Goal: Use online tool/utility: Utilize a website feature to perform a specific function

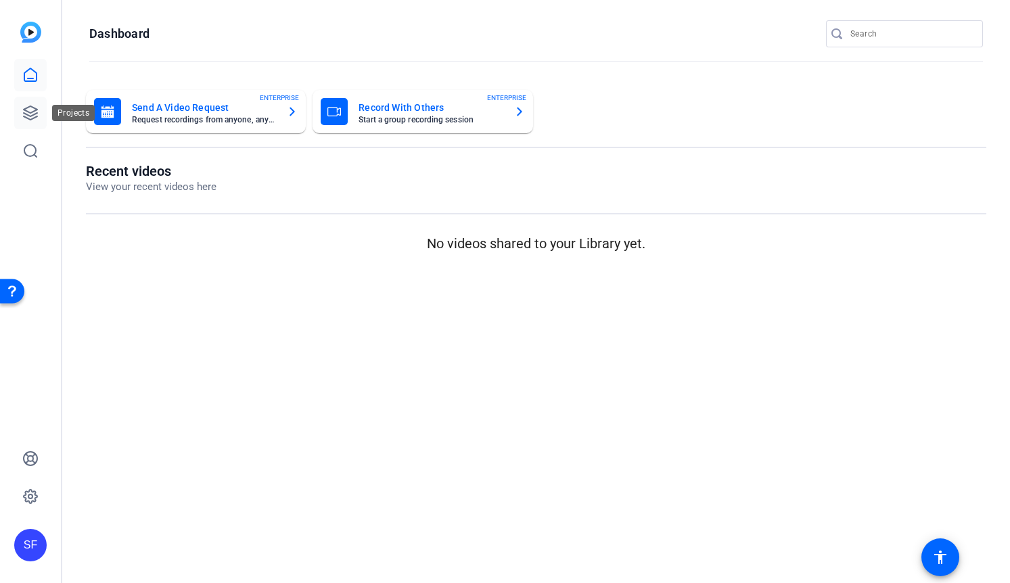
click at [30, 111] on icon at bounding box center [30, 113] width 16 height 16
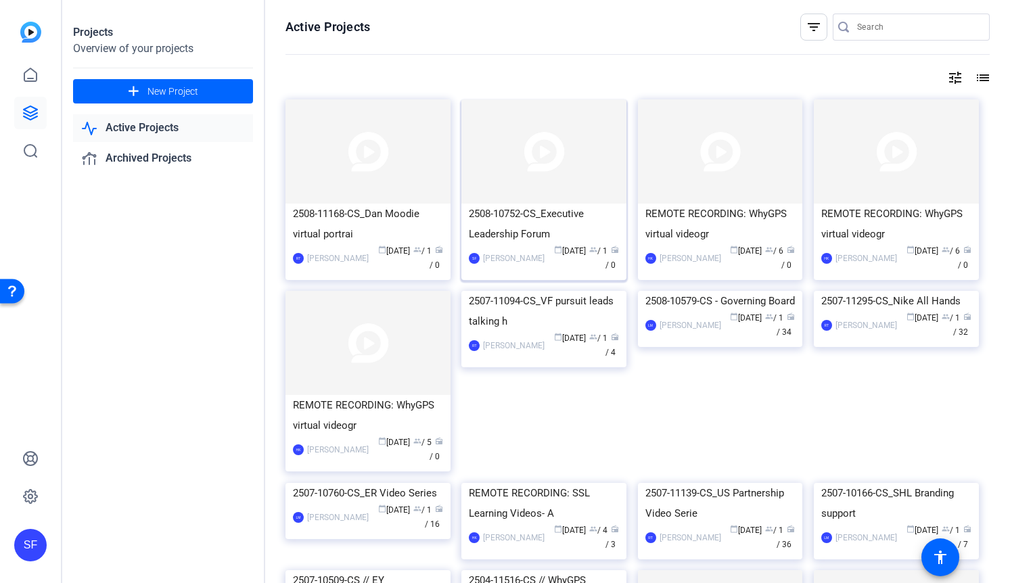
click at [546, 218] on div "2508-10752-CS_Executive Leadership Forum" at bounding box center [544, 224] width 150 height 41
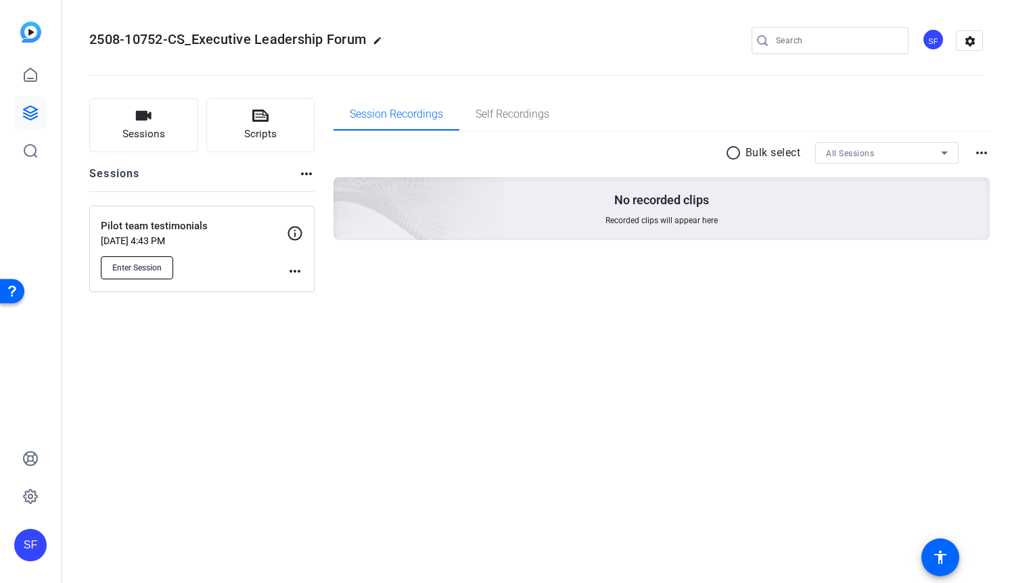
click at [164, 270] on button "Enter Session" at bounding box center [137, 267] width 72 height 23
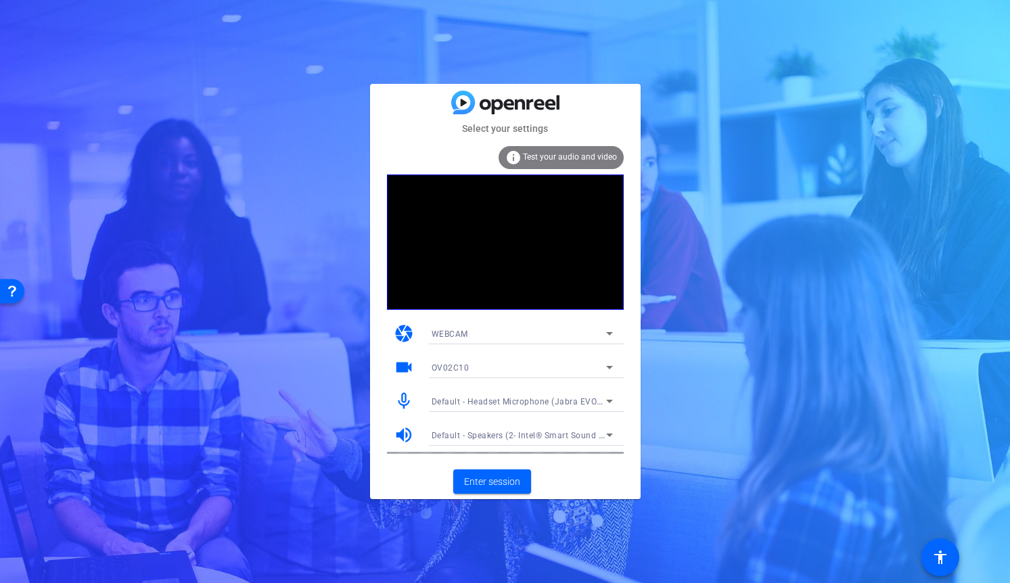
click at [503, 431] on span "Default - Speakers (2- Intel® Smart Sound Technology for MIPI SoundWire® Audio)" at bounding box center [594, 434] width 327 height 11
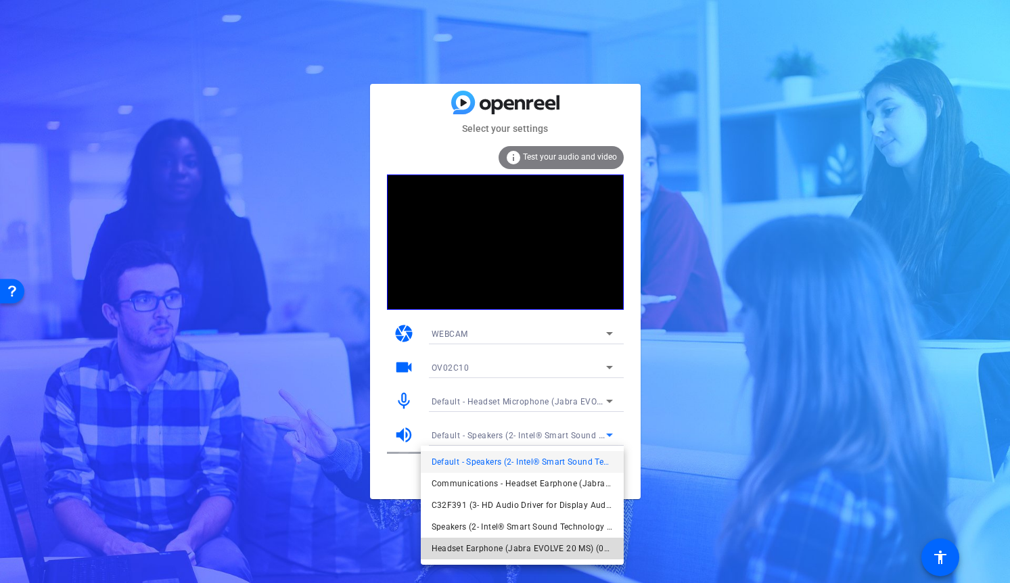
click at [491, 545] on span "Headset Earphone (Jabra EVOLVE 20 MS) (0b0e:0302)" at bounding box center [521, 548] width 181 height 16
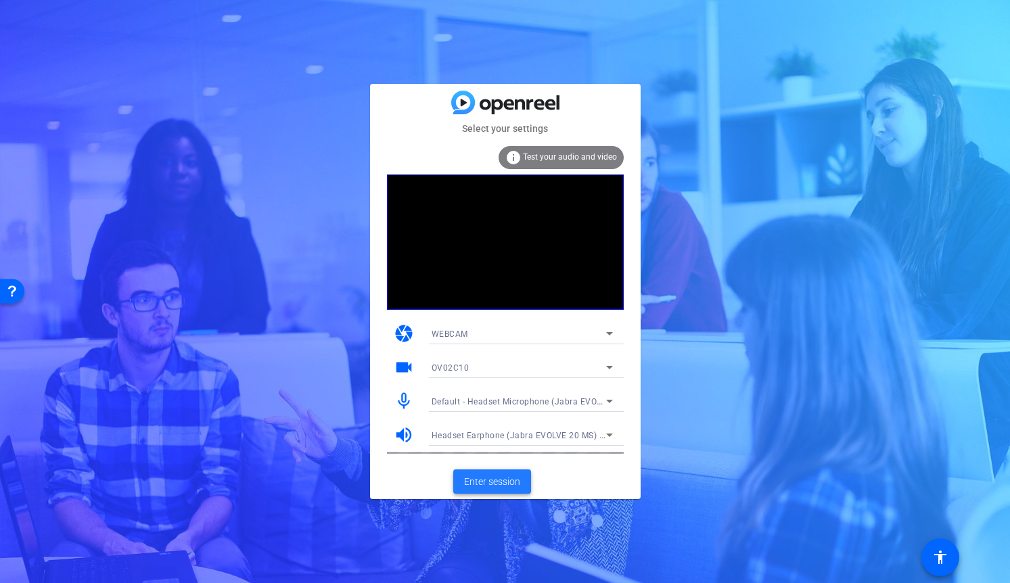
click at [477, 479] on span "Enter session" at bounding box center [492, 482] width 56 height 14
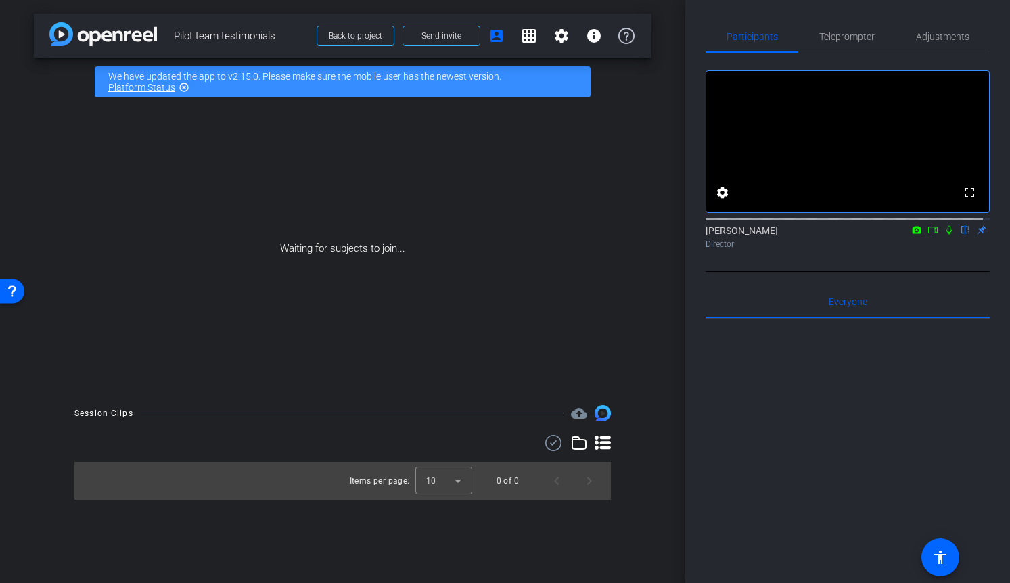
click at [927, 235] on icon at bounding box center [932, 229] width 11 height 9
click at [962, 235] on icon at bounding box center [964, 230] width 5 height 9
